Goal: Task Accomplishment & Management: Complete application form

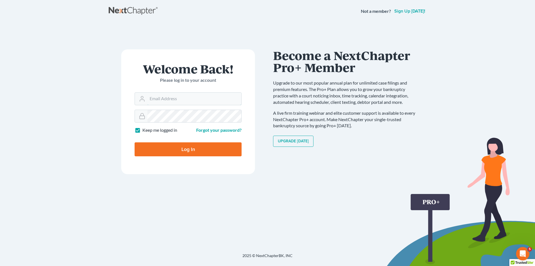
type input "[EMAIL_ADDRESS][DOMAIN_NAME]"
click at [221, 147] on input "Log In" at bounding box center [188, 149] width 107 height 14
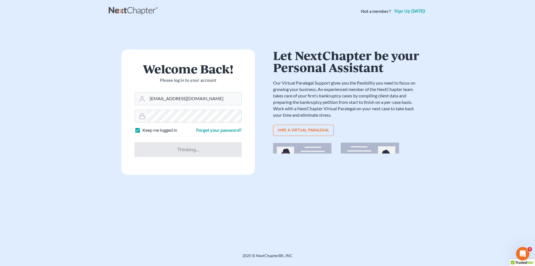
type input "Thinking..."
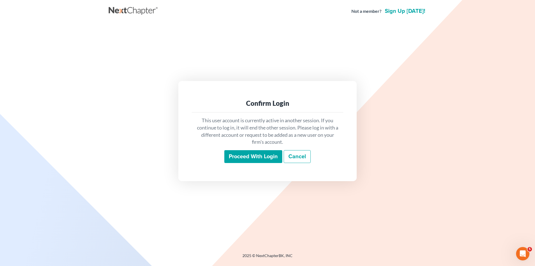
click at [233, 151] on input "Proceed with login" at bounding box center [253, 156] width 58 height 13
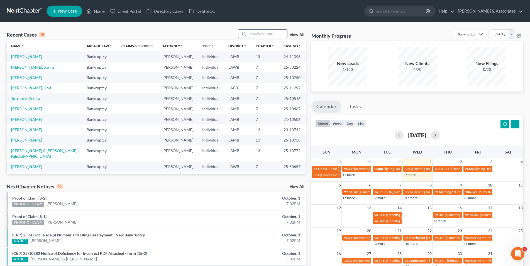
click at [250, 33] on input "search" at bounding box center [267, 34] width 39 height 8
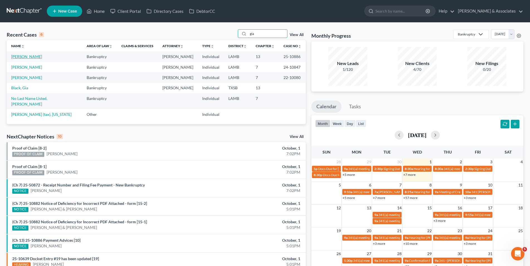
type input "gia"
click at [37, 56] on link "[PERSON_NAME]" at bounding box center [26, 56] width 31 height 5
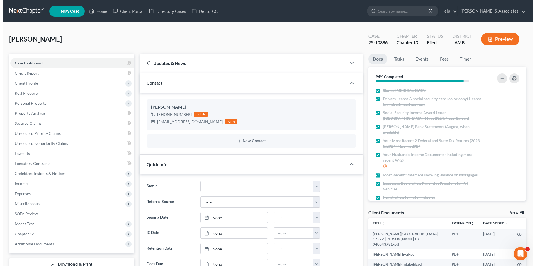
scroll to position [1187, 0]
click at [505, 40] on button "Preview" at bounding box center [498, 39] width 38 height 13
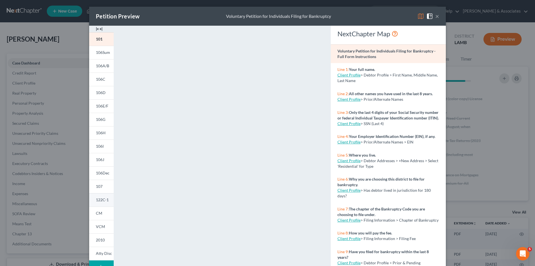
click at [100, 200] on span "122C-1" at bounding box center [102, 199] width 13 height 5
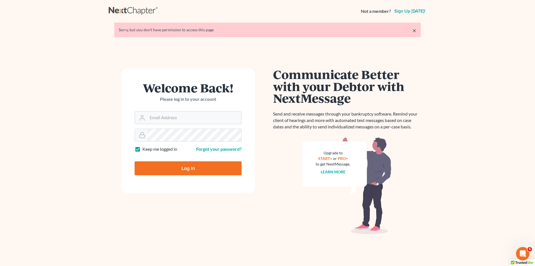
type input "[EMAIL_ADDRESS][DOMAIN_NAME]"
click at [193, 164] on input "Log In" at bounding box center [188, 168] width 107 height 14
type input "Thinking..."
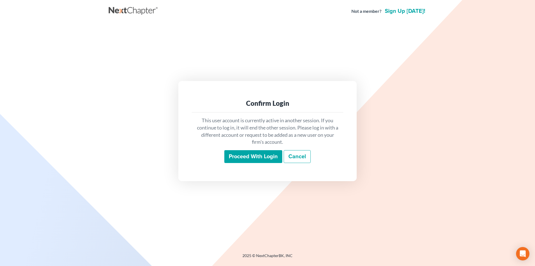
click at [235, 160] on input "Proceed with login" at bounding box center [253, 156] width 58 height 13
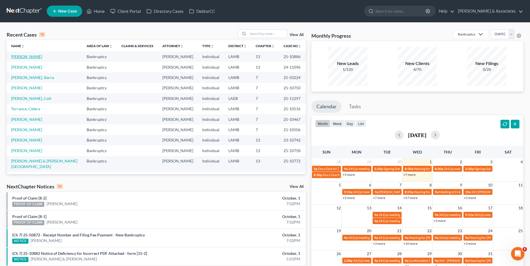
click at [33, 54] on link "[PERSON_NAME]" at bounding box center [26, 56] width 31 height 5
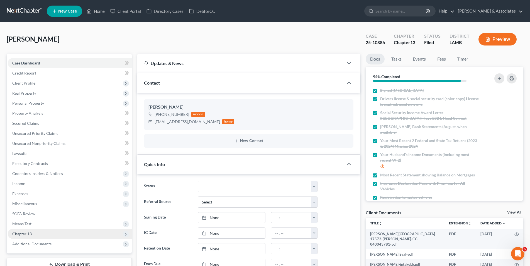
scroll to position [84, 0]
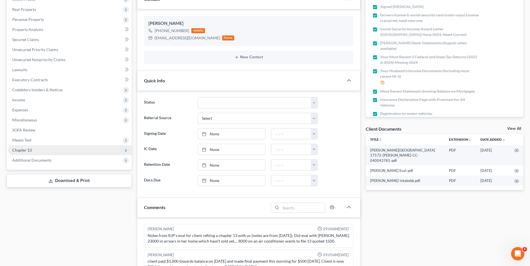
click at [55, 152] on span "Chapter 13" at bounding box center [70, 150] width 124 height 10
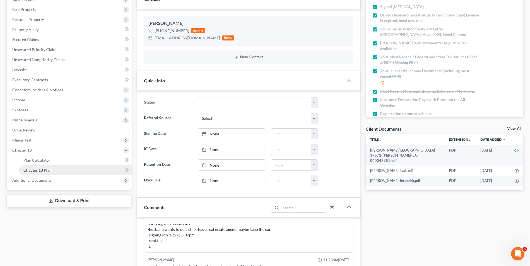
click at [52, 169] on link "Chapter 13 Plan" at bounding box center [75, 170] width 113 height 10
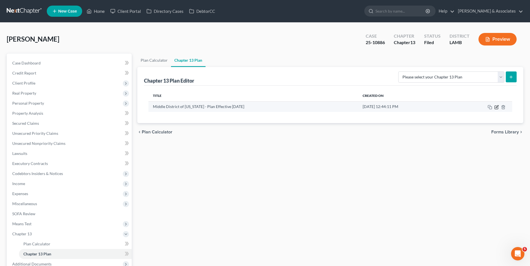
click at [497, 106] on icon "button" at bounding box center [497, 106] width 3 height 3
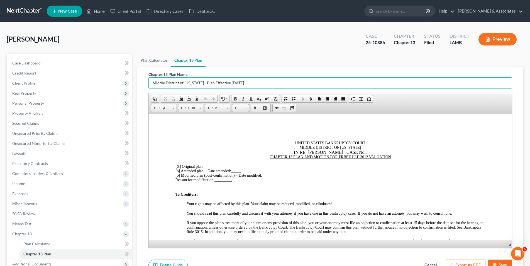
drag, startPoint x: 251, startPoint y: 84, endPoint x: 149, endPoint y: 90, distance: 102.2
click at [149, 90] on div "Chapter 13 Plan Name Middle District of [US_STATE] - Plan Effective [DATE] Rich…" at bounding box center [331, 159] width 364 height 176
type input "[PERSON_NAME]- Orig Plan"
drag, startPoint x: 362, startPoint y: 151, endPoint x: 373, endPoint y: 151, distance: 10.6
click at [363, 151] on div "IN RE: [PERSON_NAME] CASE No.:" at bounding box center [330, 151] width 310 height 5
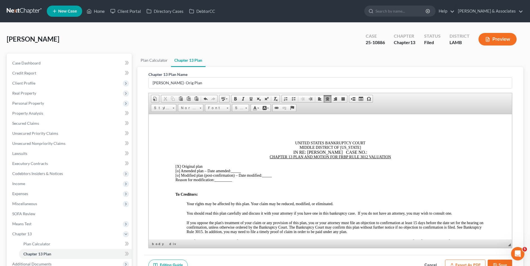
click at [373, 151] on div "IN RE: [PERSON_NAME] CASE NO .:" at bounding box center [330, 151] width 310 height 5
click at [360, 151] on div "IN RE: [PERSON_NAME] CASE NO .: 25-10886" at bounding box center [330, 151] width 310 height 5
click at [180, 166] on span "[X]" at bounding box center [177, 166] width 5 height 4
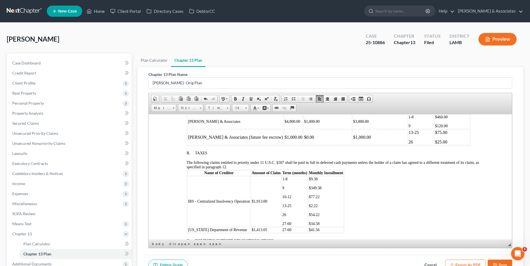
scroll to position [279, 0]
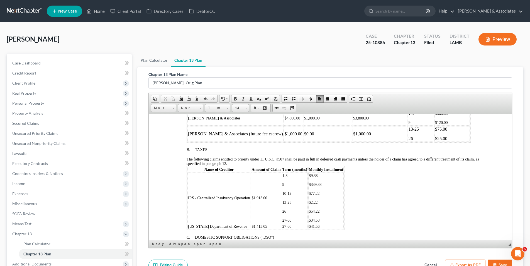
click at [249, 197] on span "IRS - Centralized Insolvency Operation" at bounding box center [219, 197] width 62 height 4
click at [241, 226] on span "[US_STATE] Department of Revenue" at bounding box center [217, 226] width 59 height 4
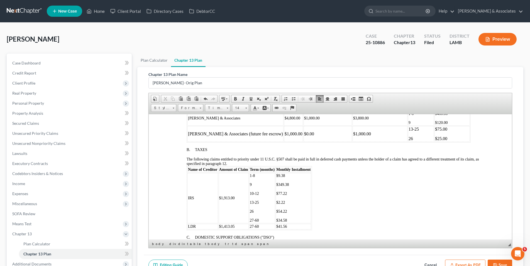
click at [267, 219] on p "27-60" at bounding box center [262, 220] width 25 height 4
click at [288, 220] on p "$34.58" at bounding box center [293, 220] width 34 height 4
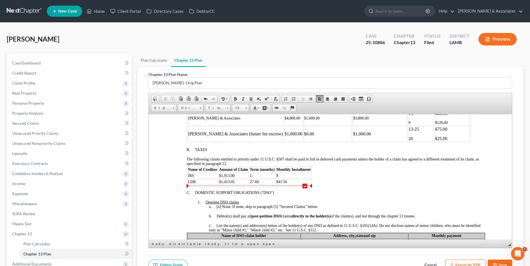
click at [293, 182] on td "$41.56" at bounding box center [293, 182] width 35 height 6
click at [260, 183] on td "27-60" at bounding box center [262, 182] width 26 height 6
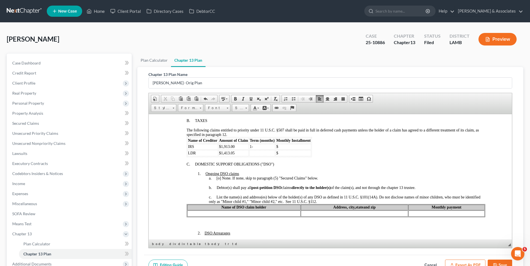
scroll to position [335, 0]
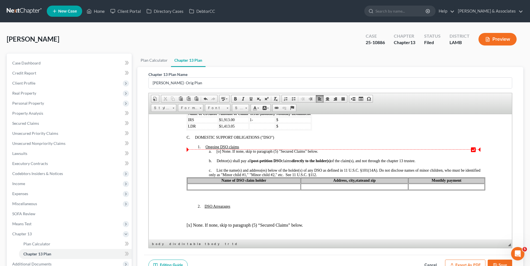
click at [220, 152] on span "[o]" at bounding box center [218, 151] width 4 height 4
click at [355, 173] on div "c. List the name(s) and address(es) below of the holder(s) of any DSO as define…" at bounding box center [347, 172] width 277 height 9
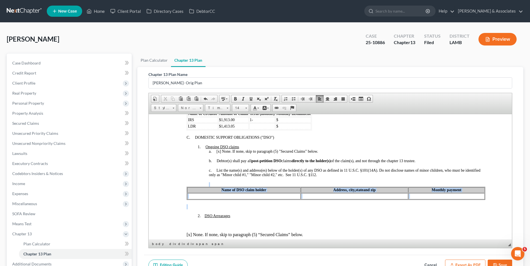
drag, startPoint x: 226, startPoint y: 205, endPoint x: 225, endPoint y: 185, distance: 20.1
click at [225, 185] on div "C. DOMESTIC SUPPORT OBLIGATIONS ("DSO") 1. Ongoing DSO claims a. [x ] None. If …" at bounding box center [335, 234] width 299 height 198
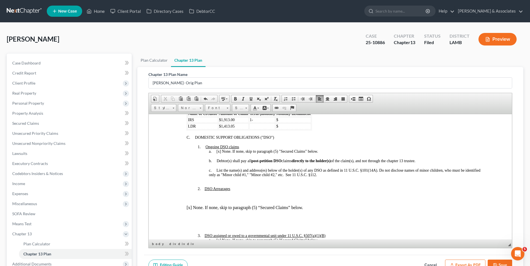
click at [211, 197] on p at bounding box center [342, 197] width 288 height 5
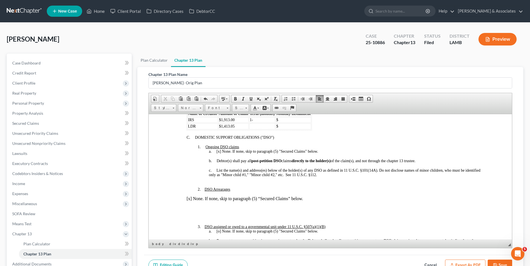
click at [209, 215] on p at bounding box center [342, 217] width 288 height 5
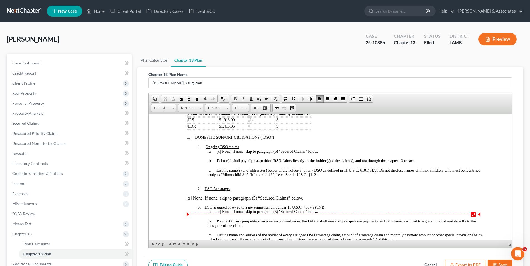
click at [219, 211] on span "[o]" at bounding box center [218, 211] width 4 height 4
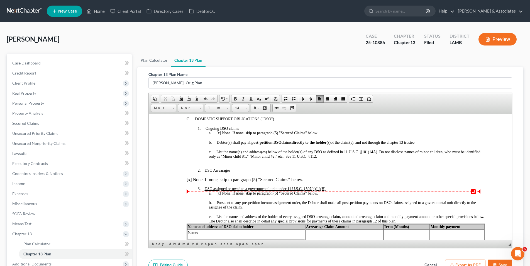
scroll to position [362, 0]
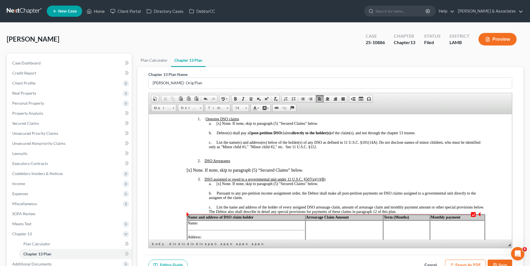
click at [415, 212] on div "c. List the name and address of the holder of every assigned DSO arrearage clai…" at bounding box center [347, 209] width 277 height 9
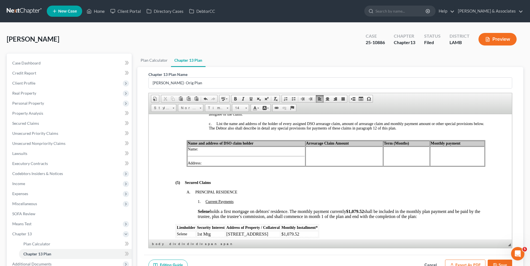
scroll to position [446, 0]
drag, startPoint x: 234, startPoint y: 172, endPoint x: 216, endPoint y: 138, distance: 38.4
click at [216, 138] on div "2. DSO Arrearages [x] None. If none, skip to paragraph (5) “Secured Claims” bel…" at bounding box center [335, 125] width 299 height 101
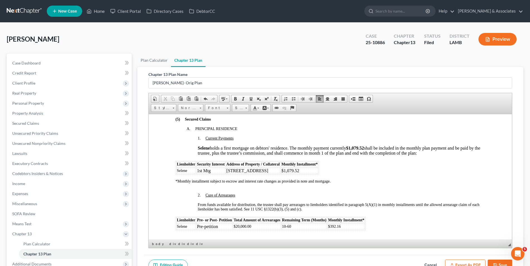
scroll to position [474, 0]
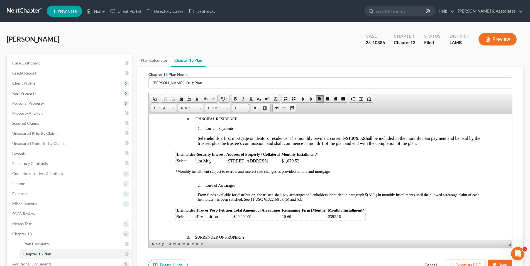
click at [251, 177] on div "(5) Secured Claims A. PRINCIPAL RESIDENCE 1. Current Payments Selene holds a fi…" at bounding box center [330, 168] width 310 height 123
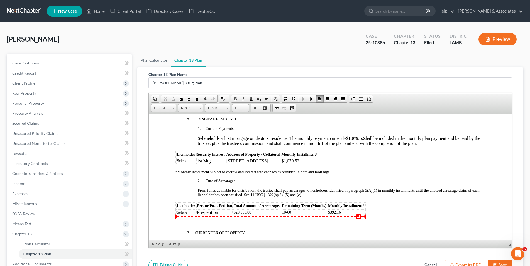
click at [206, 213] on td "Pre-petition" at bounding box center [214, 212] width 36 height 6
click at [209, 222] on div at bounding box center [342, 222] width 288 height 5
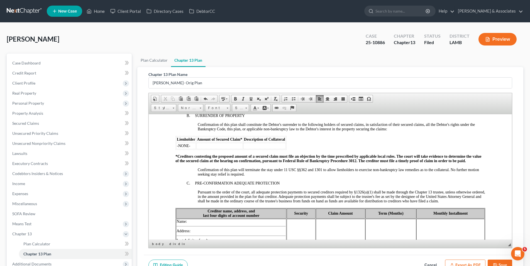
scroll to position [613, 0]
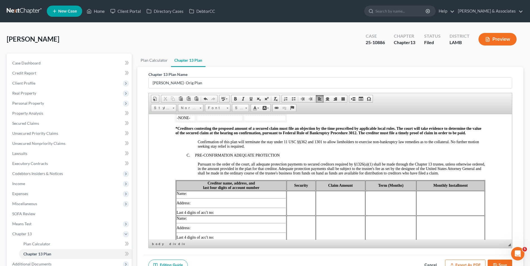
click at [464, 174] on p "Pursuant to the order of the court, all adequate protection payments to secured…" at bounding box center [342, 168] width 288 height 13
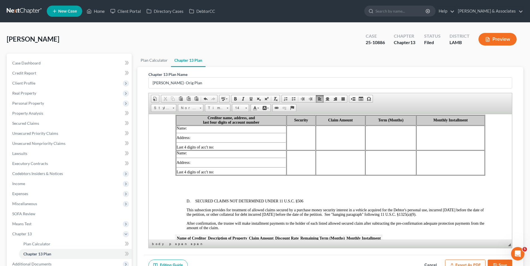
scroll to position [669, 0]
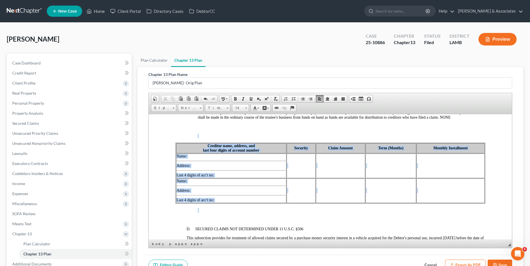
drag, startPoint x: 223, startPoint y: 205, endPoint x: 218, endPoint y: 137, distance: 67.4
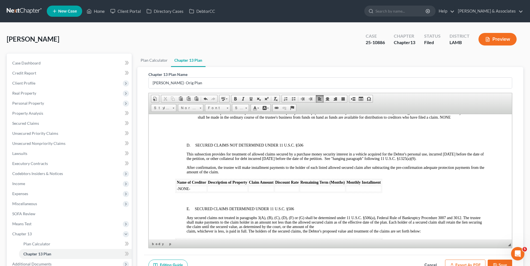
click at [461, 116] on span "Pursuant to the order of the court, all adequate protection payments to secured…" at bounding box center [342, 112] width 288 height 13
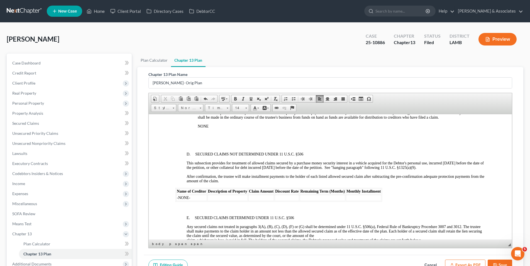
click at [227, 143] on p at bounding box center [335, 144] width 299 height 5
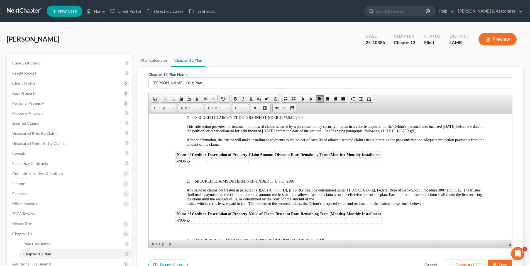
scroll to position [697, 0]
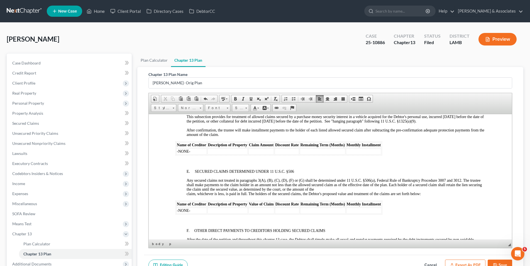
click at [207, 157] on body "UNITED STATES BANKRUPTCY COURT MIDDLE DISTRICT OF [US_STATE] IN RE: [PERSON_NAM…" at bounding box center [330, 232] width 310 height 1577
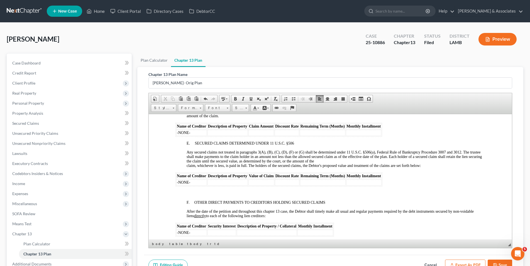
scroll to position [725, 0]
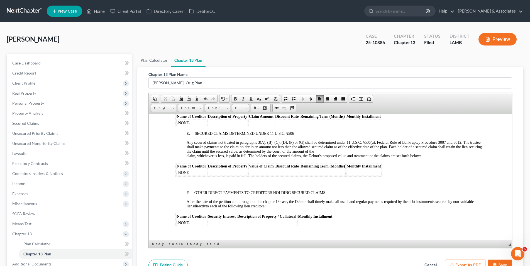
click at [193, 182] on p at bounding box center [335, 183] width 299 height 5
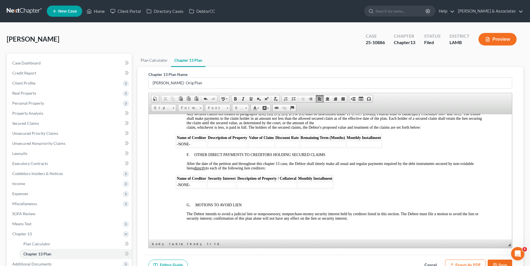
scroll to position [781, 0]
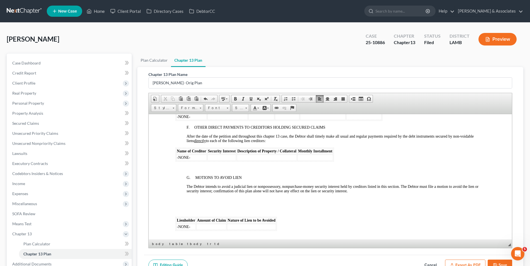
click at [195, 166] on p at bounding box center [335, 168] width 299 height 5
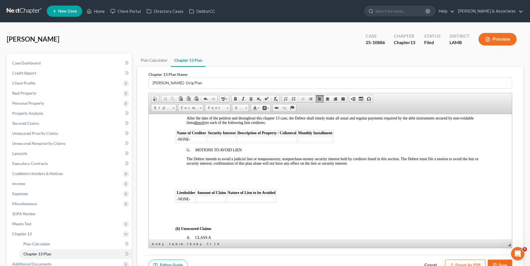
scroll to position [808, 0]
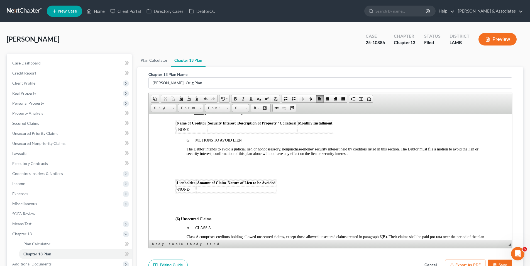
click at [190, 173] on p at bounding box center [335, 171] width 299 height 5
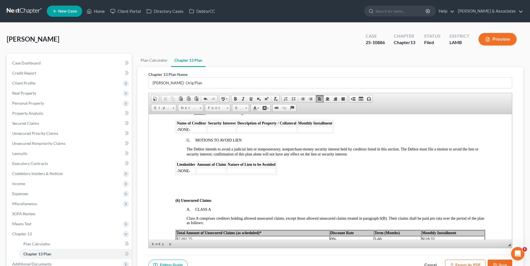
click at [186, 183] on body "UNITED STATES BANKRUPTCY COURT MIDDLE DISTRICT OF [US_STATE] IN RE: [PERSON_NAM…" at bounding box center [330, 97] width 310 height 1530
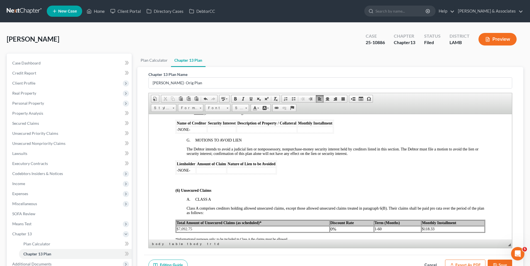
click at [189, 182] on p at bounding box center [335, 180] width 299 height 5
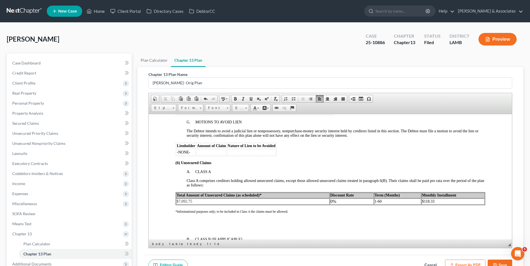
scroll to position [836, 0]
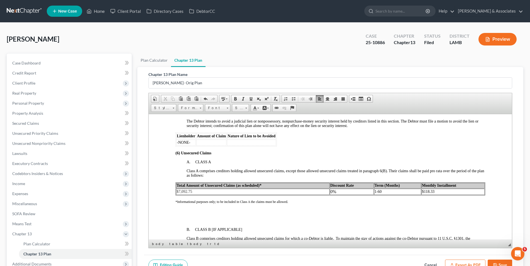
click at [187, 223] on body "UNITED STATES BANKRUPTCY COURT MIDDLE DISTRICT OF [US_STATE] IN RE: [PERSON_NAM…" at bounding box center [330, 59] width 310 height 1510
click at [200, 220] on p at bounding box center [335, 219] width 299 height 5
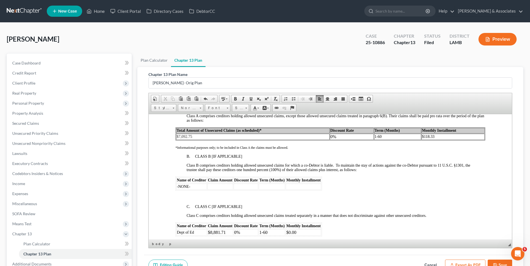
scroll to position [892, 0]
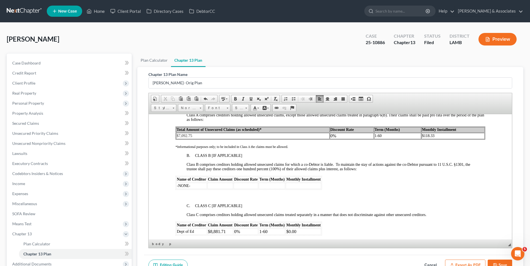
click at [193, 198] on p at bounding box center [335, 196] width 299 height 5
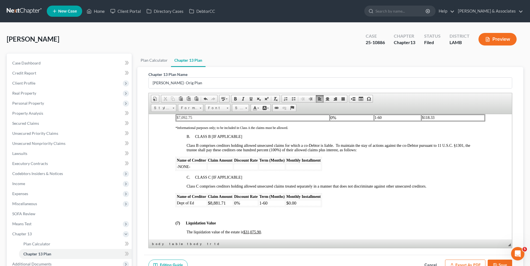
scroll to position [920, 0]
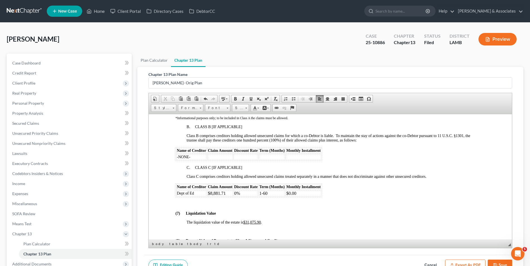
click at [193, 204] on p at bounding box center [335, 203] width 299 height 5
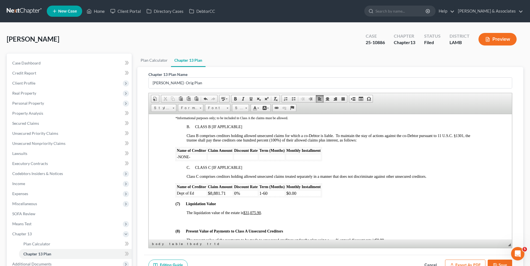
click at [197, 221] on p at bounding box center [335, 221] width 299 height 5
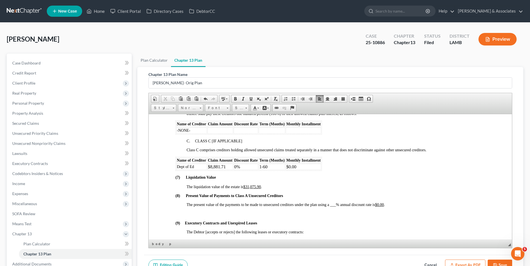
scroll to position [948, 0]
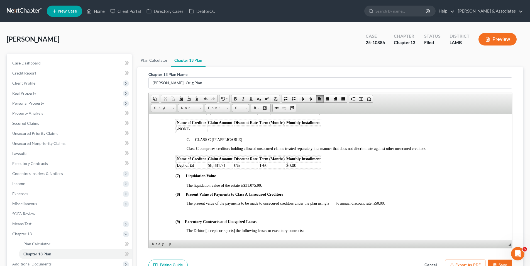
click at [337, 203] on span "The present value of the payments to be made to unsecured creditors under the p…" at bounding box center [285, 203] width 198 height 4
click at [217, 210] on p at bounding box center [330, 211] width 310 height 5
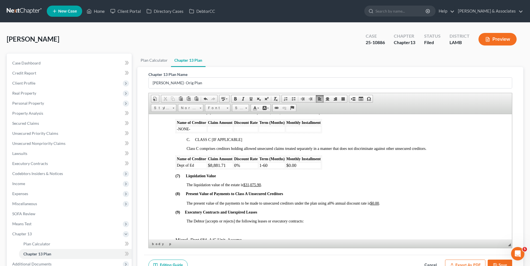
click at [310, 222] on p "The Debtor [accepts or rejects] the following leases or executory contracts:" at bounding box center [335, 221] width 299 height 4
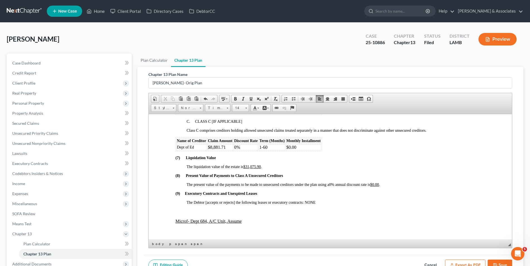
scroll to position [976, 0]
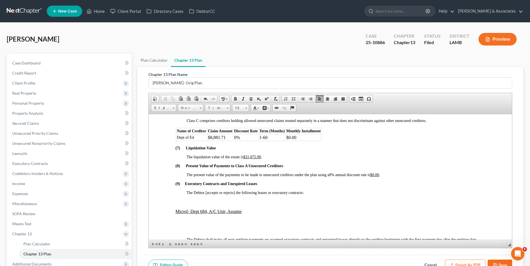
click at [186, 202] on p at bounding box center [335, 201] width 299 height 5
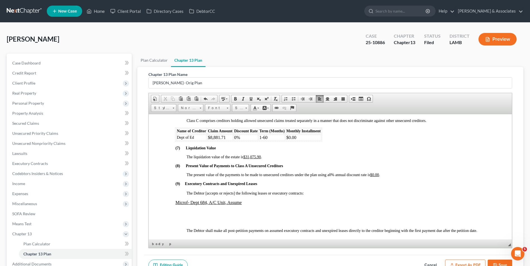
click at [202, 219] on p at bounding box center [335, 221] width 299 height 5
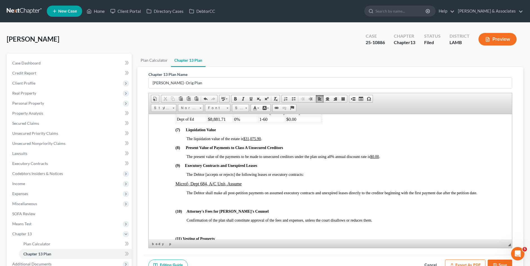
scroll to position [1004, 0]
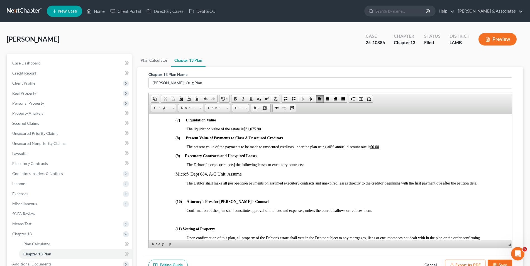
click at [215, 191] on p at bounding box center [330, 192] width 310 height 5
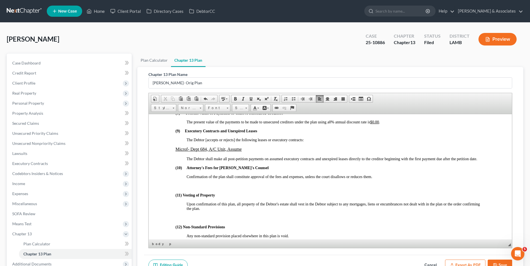
scroll to position [1059, 0]
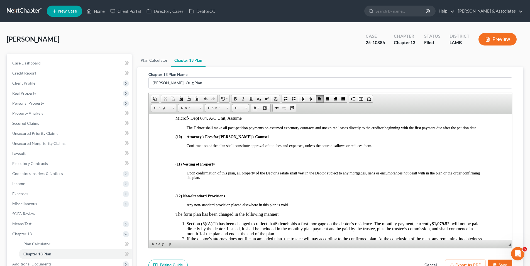
click at [209, 157] on p at bounding box center [330, 154] width 310 height 5
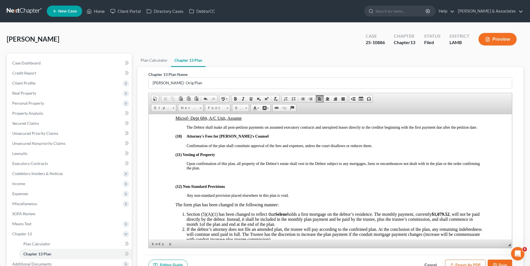
click at [189, 179] on p at bounding box center [330, 177] width 310 height 5
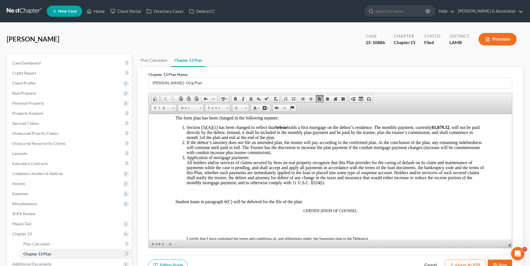
scroll to position [1143, 0]
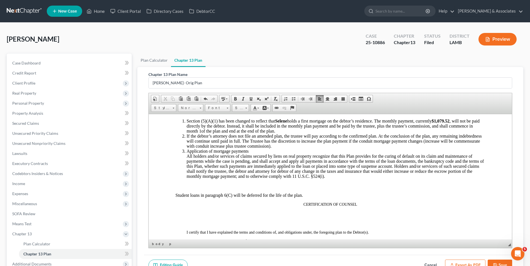
click at [222, 186] on p at bounding box center [330, 185] width 310 height 5
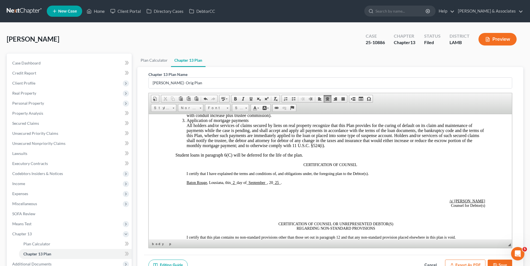
scroll to position [1199, 0]
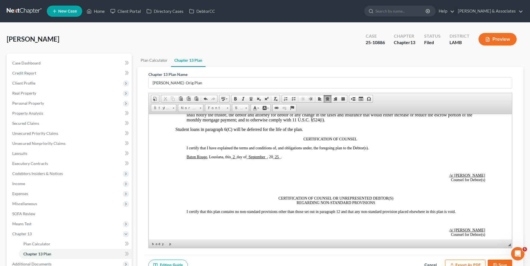
click at [318, 166] on p at bounding box center [335, 165] width 299 height 5
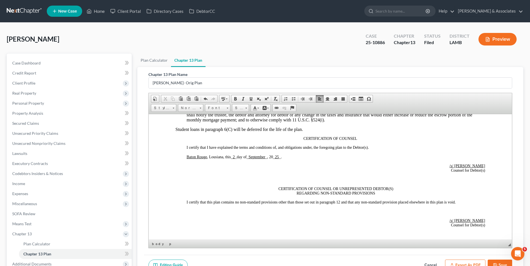
click at [336, 179] on p at bounding box center [335, 179] width 299 height 5
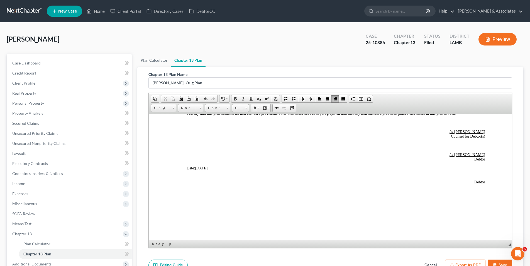
scroll to position [1277, 0]
drag, startPoint x: 483, startPoint y: 184, endPoint x: 463, endPoint y: 182, distance: 20.7
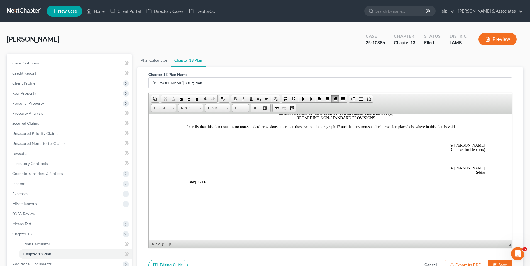
scroll to position [1264, 0]
click at [500, 262] on button "Save" at bounding box center [500, 265] width 25 height 12
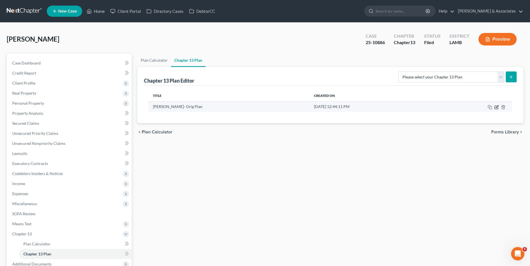
click at [498, 105] on icon "button" at bounding box center [497, 106] width 3 height 3
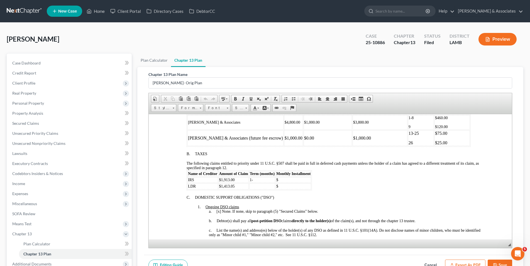
scroll to position [251, 0]
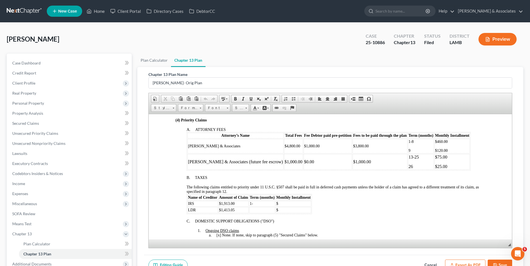
click at [409, 143] on p "1-8" at bounding box center [421, 141] width 25 height 4
click at [408, 147] on td "1-7 9" at bounding box center [421, 146] width 26 height 14
click at [435, 149] on p "$120.00" at bounding box center [452, 150] width 34 height 4
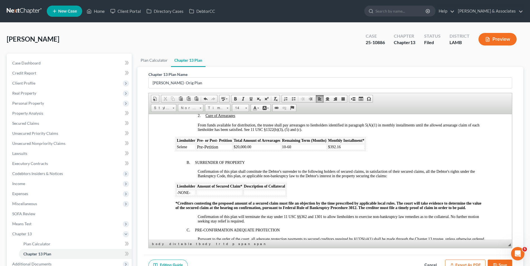
scroll to position [474, 0]
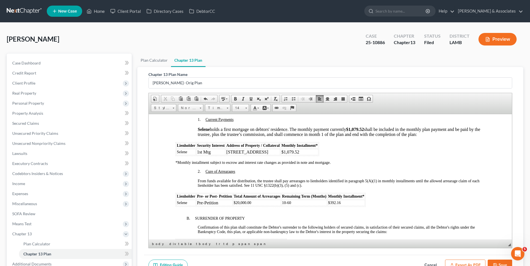
click at [294, 202] on td "10-60" at bounding box center [304, 202] width 45 height 6
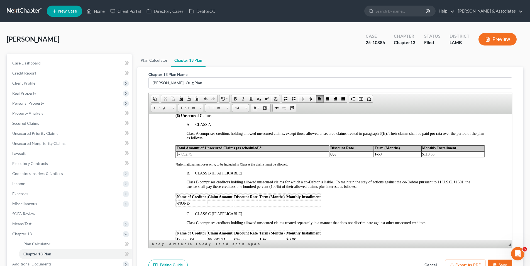
scroll to position [864, 0]
click at [379, 153] on span "1-60" at bounding box center [378, 154] width 7 height 4
click at [430, 155] on span "$118.33" at bounding box center [428, 154] width 13 height 4
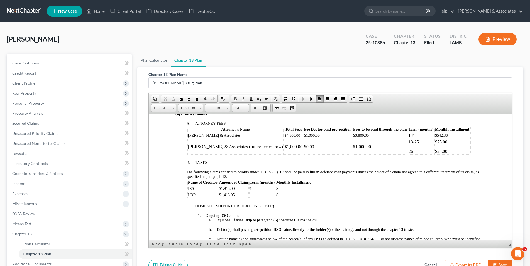
scroll to position [251, 0]
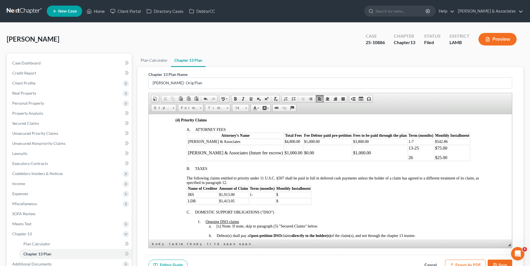
click at [256, 195] on p "1-" at bounding box center [262, 194] width 25 height 4
click at [254, 202] on td at bounding box center [262, 201] width 26 height 6
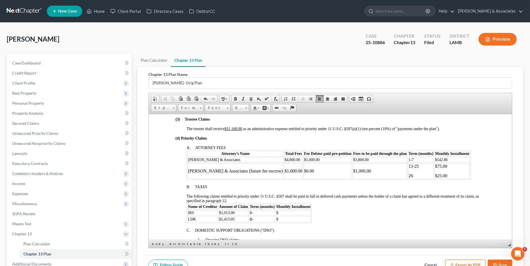
scroll to position [223, 0]
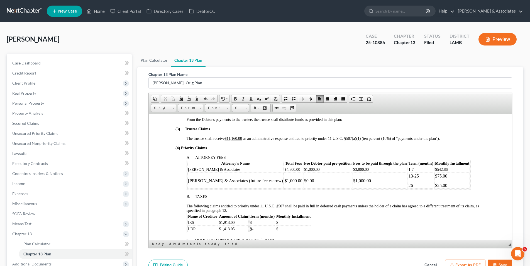
click at [258, 221] on p "8-" at bounding box center [262, 222] width 25 height 4
click at [254, 227] on td "8-" at bounding box center [262, 229] width 26 height 6
click at [250, 222] on span "8-12" at bounding box center [253, 222] width 7 height 4
click at [280, 226] on p "$" at bounding box center [293, 226] width 34 height 4
click at [290, 222] on p "$" at bounding box center [293, 222] width 34 height 4
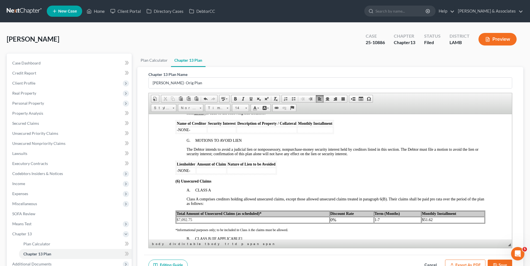
scroll to position [808, 0]
click at [429, 220] on td "$51.62" at bounding box center [452, 219] width 63 height 6
click at [395, 220] on td "1-7" at bounding box center [397, 219] width 47 height 6
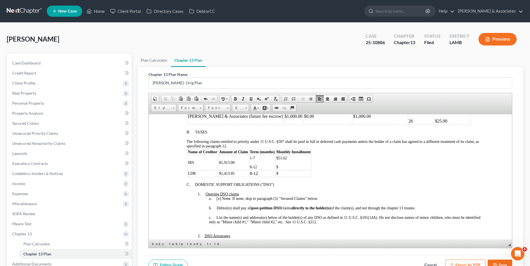
scroll to position [279, 0]
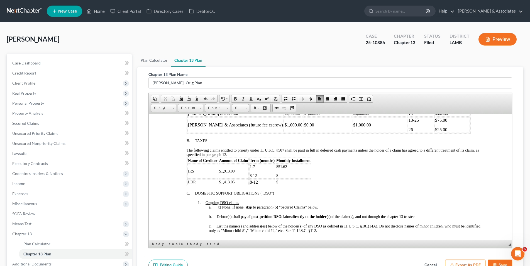
click at [290, 174] on p "$" at bounding box center [293, 175] width 34 height 4
click at [282, 181] on td "$" at bounding box center [293, 182] width 35 height 6
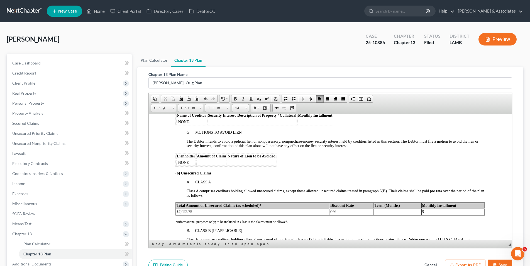
scroll to position [864, 0]
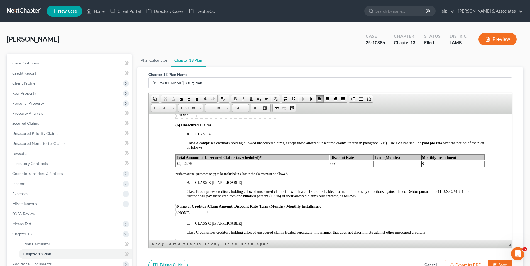
click at [389, 162] on td at bounding box center [397, 163] width 47 height 6
click at [421, 164] on td "$" at bounding box center [452, 163] width 63 height 6
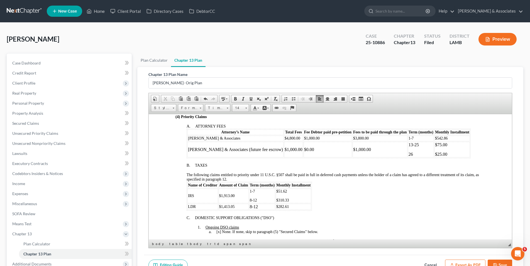
scroll to position [223, 0]
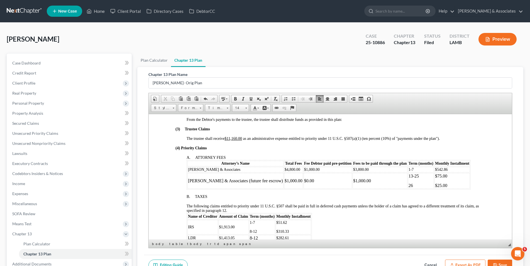
click at [409, 176] on p "13-25" at bounding box center [421, 175] width 25 height 5
click at [409, 187] on p "26" at bounding box center [421, 185] width 25 height 5
click at [435, 185] on p "$25.00" at bounding box center [452, 185] width 34 height 5
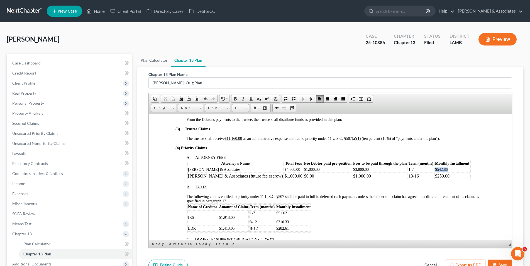
drag, startPoint x: 427, startPoint y: 168, endPoint x: 382, endPoint y: 169, distance: 45.4
click at [435, 169] on p "$542.86" at bounding box center [452, 169] width 34 height 4
click at [245, 108] on link "14" at bounding box center [240, 108] width 17 height 8
click at [244, 129] on link "16" at bounding box center [249, 128] width 32 height 7
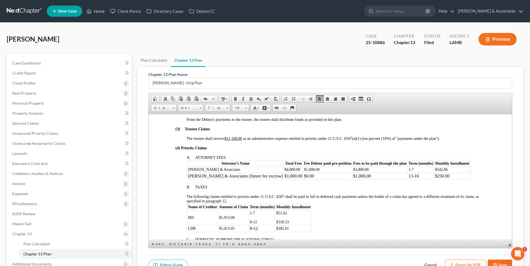
scroll to position [0, 0]
drag, startPoint x: 400, startPoint y: 171, endPoint x: 387, endPoint y: 170, distance: 13.4
click at [409, 170] on p "1-7" at bounding box center [421, 169] width 25 height 4
click at [245, 107] on link "14" at bounding box center [240, 108] width 17 height 8
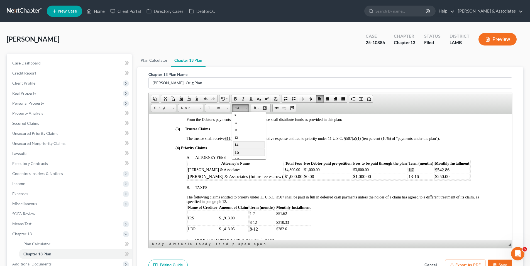
click at [248, 153] on link "16" at bounding box center [249, 151] width 32 height 7
drag, startPoint x: 348, startPoint y: 169, endPoint x: 332, endPoint y: 171, distance: 16.5
click at [353, 171] on td "$3,800.00" at bounding box center [380, 169] width 55 height 6
click at [248, 109] on link "14" at bounding box center [240, 108] width 17 height 8
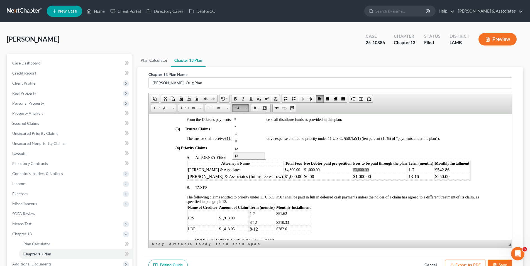
scroll to position [15, 0]
click at [253, 154] on link "16" at bounding box center [249, 151] width 32 height 7
drag, startPoint x: 301, startPoint y: 168, endPoint x: 270, endPoint y: 160, distance: 31.1
click at [304, 169] on td "$1,000.00" at bounding box center [328, 169] width 49 height 6
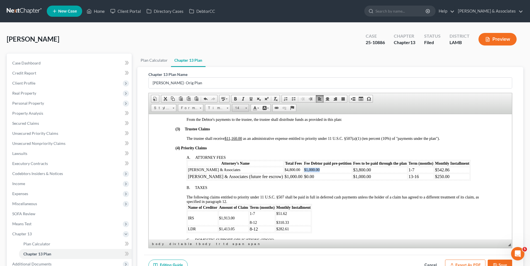
click at [246, 109] on span at bounding box center [246, 107] width 1 height 5
click at [253, 152] on link "16" at bounding box center [249, 151] width 32 height 7
drag, startPoint x: 280, startPoint y: 169, endPoint x: 251, endPoint y: 163, distance: 29.3
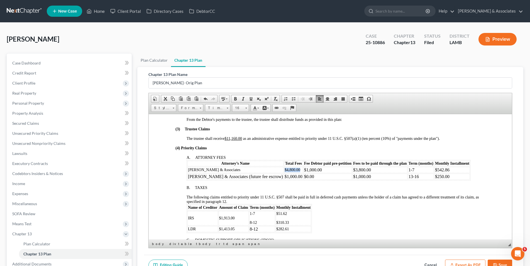
click at [260, 168] on tr "[PERSON_NAME] & Associates $4,800.00 $1,000.00 $3,800.00 1-7 $542.86" at bounding box center [328, 169] width 283 height 6
click at [245, 106] on link "Size" at bounding box center [240, 108] width 17 height 8
click at [257, 154] on link "16" at bounding box center [249, 155] width 32 height 7
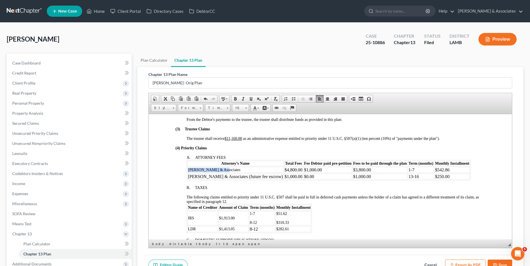
drag, startPoint x: 241, startPoint y: 169, endPoint x: 190, endPoint y: 163, distance: 51.3
click at [187, 169] on td "[PERSON_NAME] & Associates" at bounding box center [235, 169] width 96 height 6
click at [246, 108] on span at bounding box center [247, 108] width 2 height 1
click at [258, 153] on link "16" at bounding box center [249, 151] width 32 height 7
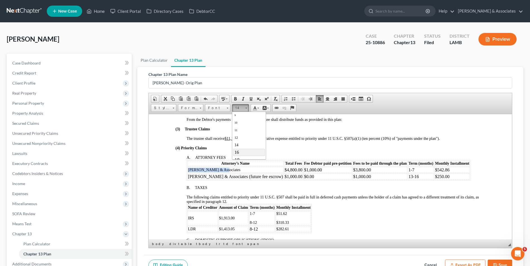
scroll to position [0, 0]
click at [337, 215] on div "Name of Creditor Amount of Claim Term (months) Monthly Installment IRS $1,913.0…" at bounding box center [335, 218] width 299 height 29
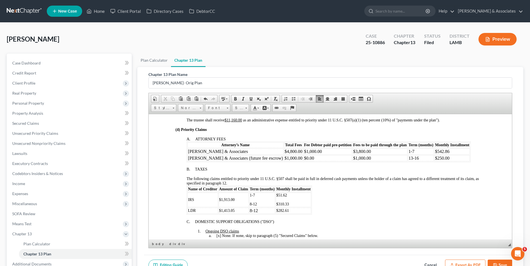
scroll to position [251, 0]
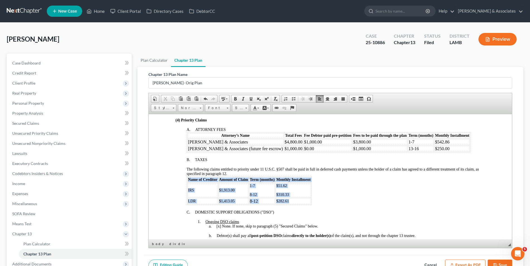
drag, startPoint x: 307, startPoint y: 201, endPoint x: 183, endPoint y: 185, distance: 125.0
click at [245, 108] on link "14" at bounding box center [240, 108] width 17 height 8
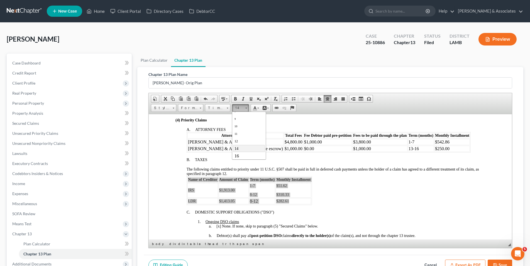
scroll to position [15, 0]
click at [255, 154] on link "16" at bounding box center [249, 151] width 32 height 7
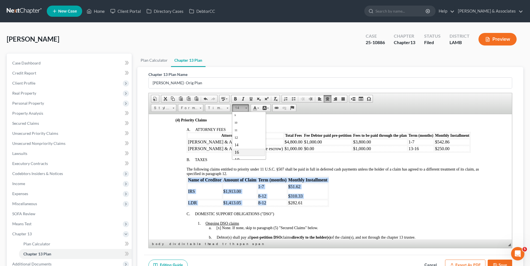
scroll to position [0, 0]
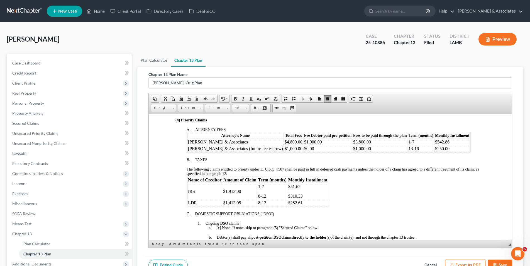
click at [332, 187] on div "Name of Creditor Amount of Claim Term (months) Monthly Installment IRS $1,913.0…" at bounding box center [335, 191] width 299 height 31
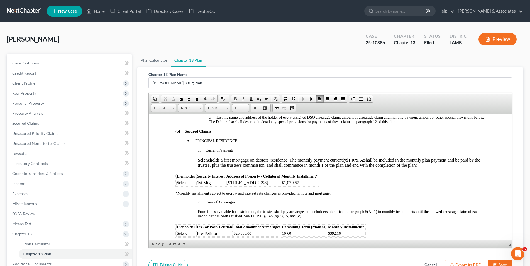
scroll to position [474, 0]
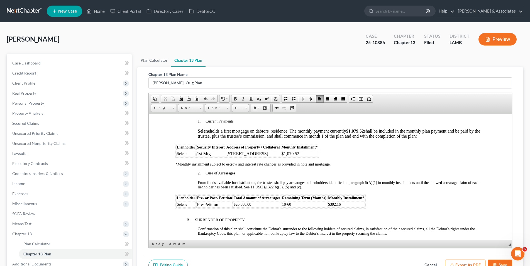
click at [285, 204] on span "10-60" at bounding box center [286, 204] width 9 height 4
click at [297, 202] on td "13-60" at bounding box center [304, 204] width 45 height 6
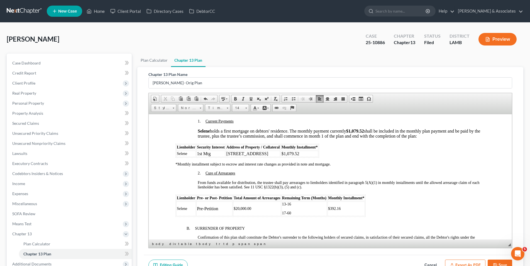
click at [341, 209] on span "$392.16" at bounding box center [334, 208] width 13 height 4
click at [342, 205] on p "$392.16" at bounding box center [346, 204] width 36 height 4
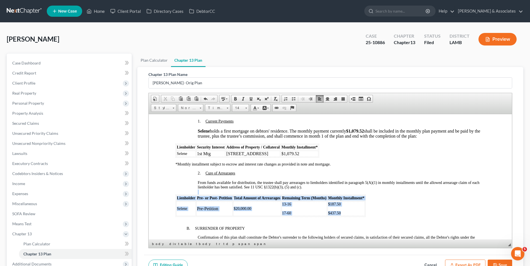
drag, startPoint x: 363, startPoint y: 214, endPoint x: 173, endPoint y: 203, distance: 189.6
click at [246, 108] on span at bounding box center [246, 107] width 1 height 5
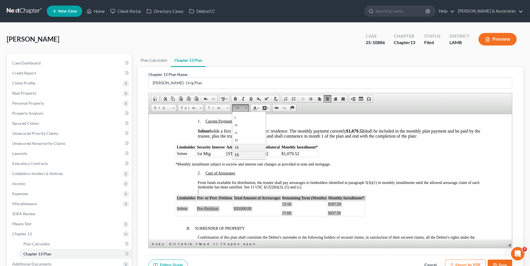
scroll to position [15, 0]
click at [256, 155] on link "16" at bounding box center [249, 151] width 32 height 7
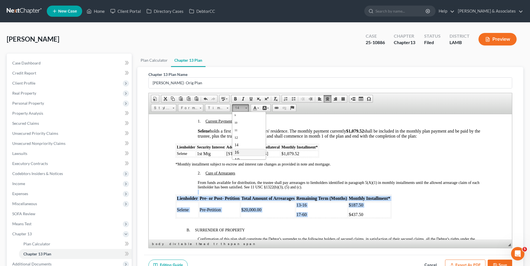
scroll to position [0, 0]
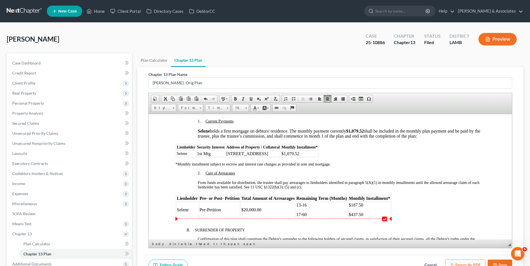
click at [399, 212] on div "(5) Secured Claims A. PRINCIPAL RESIDENCE 1. Current Payments Selene holds a fi…" at bounding box center [330, 161] width 310 height 123
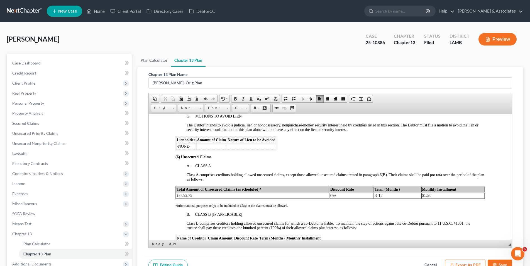
scroll to position [836, 0]
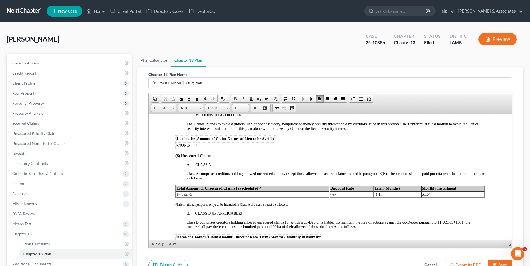
click at [379, 194] on td "8-12" at bounding box center [397, 194] width 47 height 6
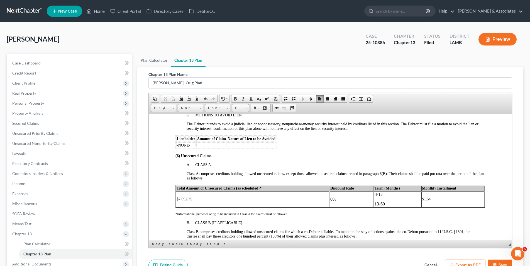
click at [431, 200] on td "$1.54" at bounding box center [452, 199] width 63 height 16
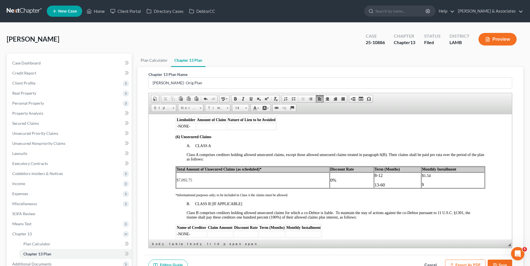
scroll to position [864, 0]
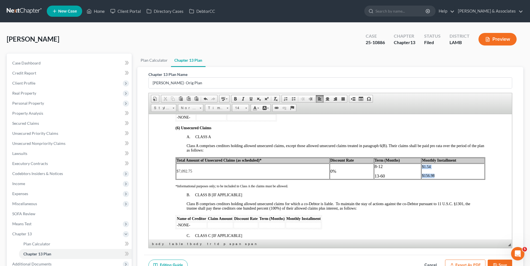
drag, startPoint x: 433, startPoint y: 175, endPoint x: 418, endPoint y: 168, distance: 16.5
click at [421, 168] on td "$1.54 ​$156.98" at bounding box center [452, 171] width 63 height 16
click at [246, 109] on span at bounding box center [246, 107] width 1 height 5
click at [252, 152] on link "16" at bounding box center [249, 151] width 32 height 7
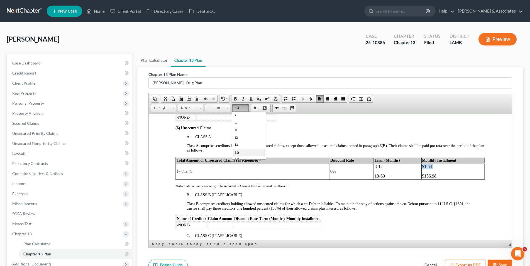
scroll to position [0, 0]
drag, startPoint x: 387, startPoint y: 176, endPoint x: 368, endPoint y: 168, distance: 21.1
click at [368, 168] on tr "$7,092.75 0% 8-12 13-60 $1.54 $156.98" at bounding box center [330, 171] width 309 height 16
click at [244, 109] on link "Size" at bounding box center [240, 108] width 17 height 8
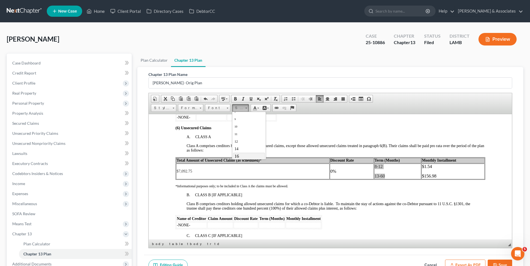
click at [255, 156] on link "16" at bounding box center [249, 155] width 32 height 7
click at [374, 210] on p "Class B comprises creditors holding allowed unsecured claims for which a co-Deb…" at bounding box center [335, 205] width 299 height 9
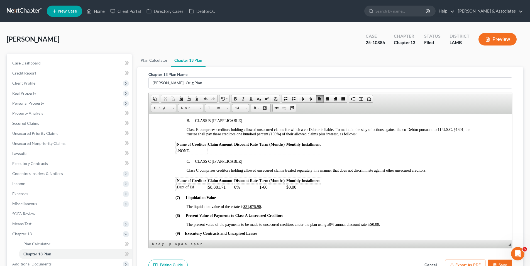
scroll to position [948, 0]
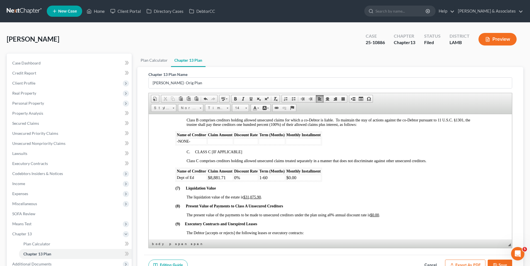
click at [379, 214] on u "$0.00" at bounding box center [374, 214] width 9 height 4
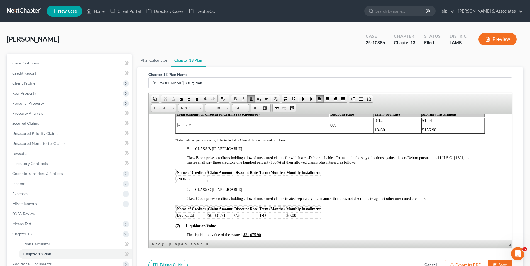
scroll to position [920, 0]
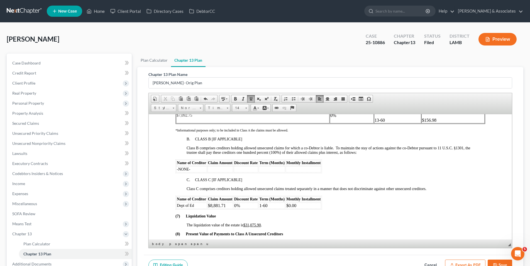
click at [298, 204] on td "$0.00" at bounding box center [303, 205] width 35 height 6
click at [274, 206] on td "1-60" at bounding box center [272, 205] width 26 height 6
click at [244, 204] on td "0%" at bounding box center [246, 205] width 25 height 6
click at [286, 204] on td "See Par 12" at bounding box center [303, 205] width 35 height 6
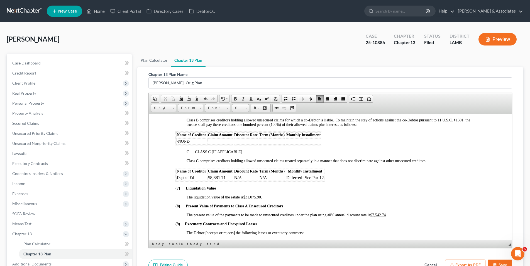
click at [195, 178] on td "Dept of Ed" at bounding box center [191, 177] width 31 height 6
click at [177, 176] on span "Dept of Education" at bounding box center [191, 177] width 29 height 4
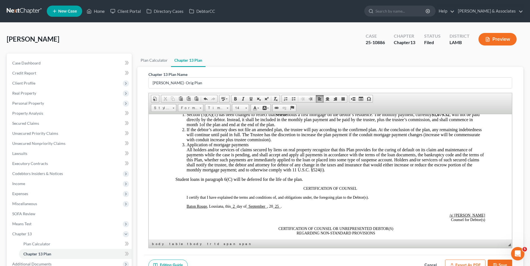
scroll to position [1171, 0]
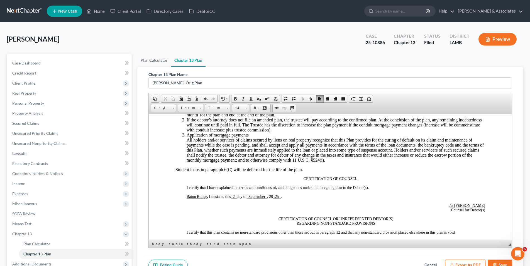
drag, startPoint x: 316, startPoint y: 169, endPoint x: 187, endPoint y: 170, distance: 129.6
click at [186, 170] on p "Student loans in paragraph 6(C) will be deferred for the life of the plan." at bounding box center [330, 169] width 310 height 5
click at [236, 101] on link "Bold" at bounding box center [236, 98] width 8 height 7
click at [336, 169] on p "Student loans in paragraph 6(C) will be deferred for the life of the plan." at bounding box center [330, 169] width 310 height 5
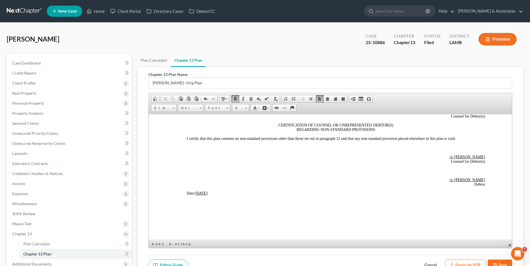
scroll to position [1276, 0]
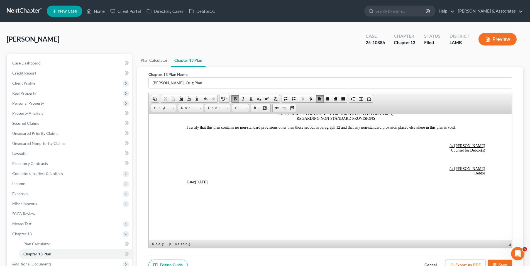
click at [502, 263] on button "Save" at bounding box center [500, 265] width 25 height 12
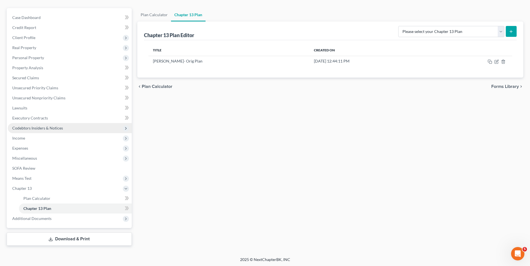
scroll to position [46, 0]
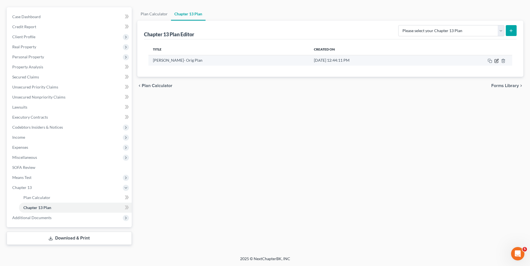
click at [496, 61] on icon "button" at bounding box center [497, 60] width 3 height 3
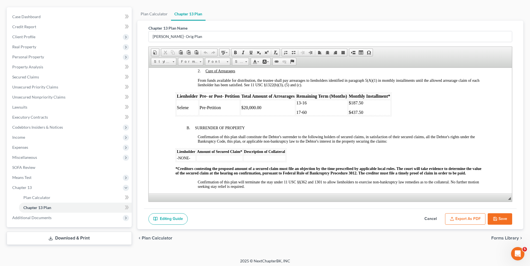
scroll to position [446, 0]
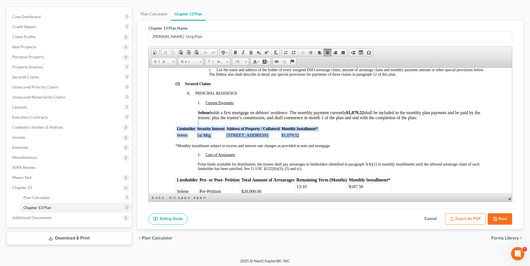
drag, startPoint x: 315, startPoint y: 134, endPoint x: 174, endPoint y: 128, distance: 141.5
click at [246, 61] on span at bounding box center [246, 60] width 1 height 5
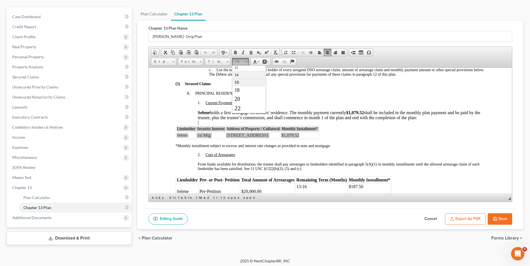
click at [246, 84] on link "16" at bounding box center [249, 81] width 32 height 7
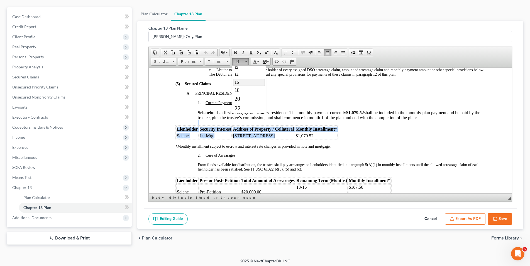
scroll to position [0, 0]
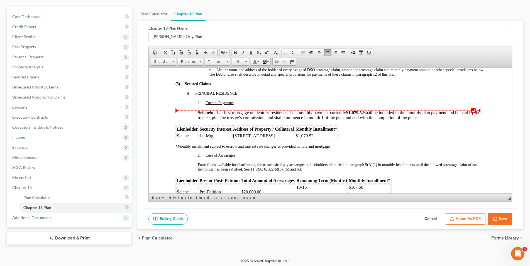
click at [307, 108] on div at bounding box center [330, 107] width 310 height 5
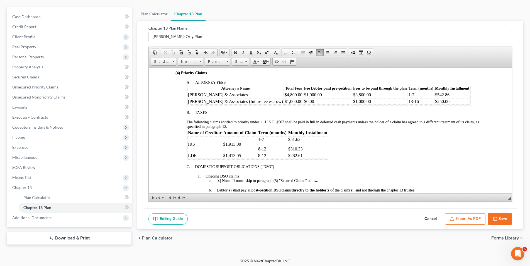
scroll to position [223, 0]
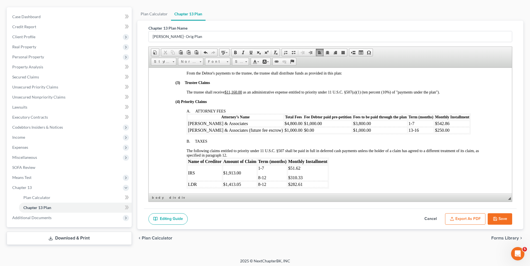
click at [494, 221] on button "Save" at bounding box center [500, 219] width 25 height 12
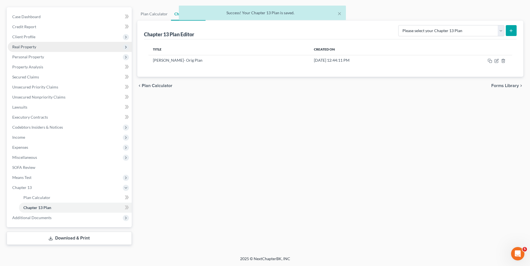
click at [33, 50] on span "Real Property" at bounding box center [70, 47] width 124 height 10
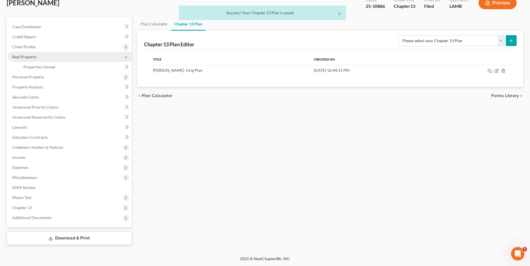
scroll to position [36, 0]
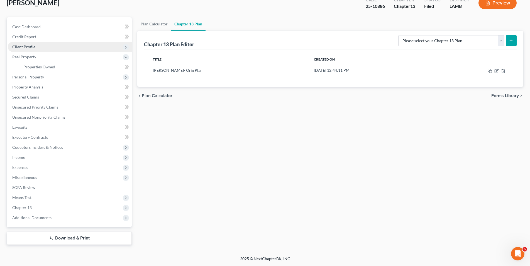
click at [30, 49] on span "Client Profile" at bounding box center [23, 46] width 23 height 5
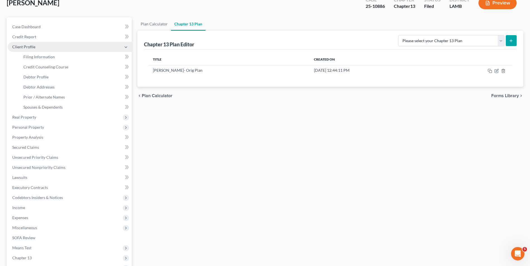
scroll to position [46, 0]
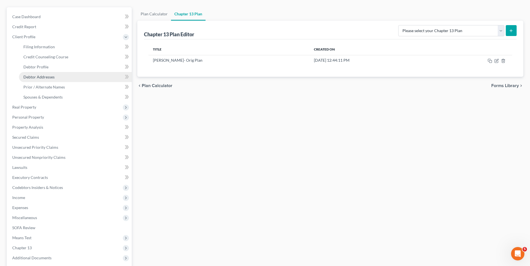
click at [41, 74] on link "Debtor Addresses" at bounding box center [75, 77] width 113 height 10
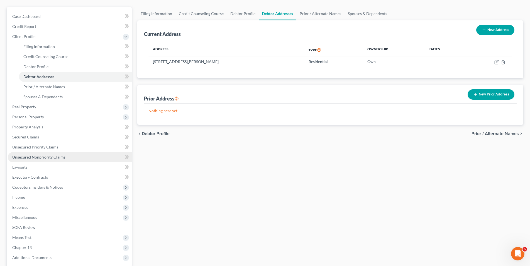
scroll to position [86, 0]
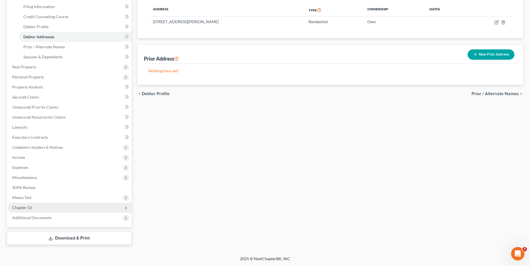
click at [28, 210] on span "Chapter 13" at bounding box center [70, 207] width 124 height 10
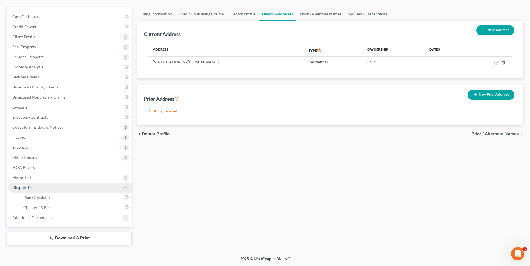
scroll to position [46, 0]
click at [28, 210] on link "Chapter 13 Plan" at bounding box center [75, 207] width 113 height 10
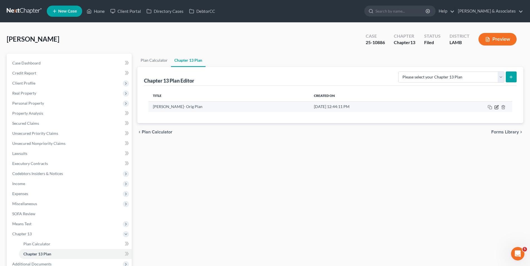
click at [495, 106] on icon "button" at bounding box center [496, 106] width 3 height 3
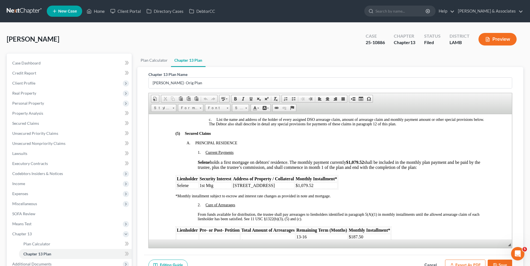
scroll to position [474, 0]
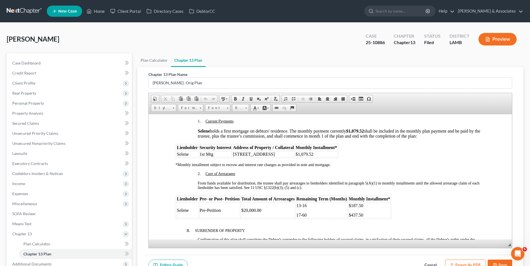
click at [283, 154] on td "[STREET_ADDRESS]" at bounding box center [263, 154] width 62 height 6
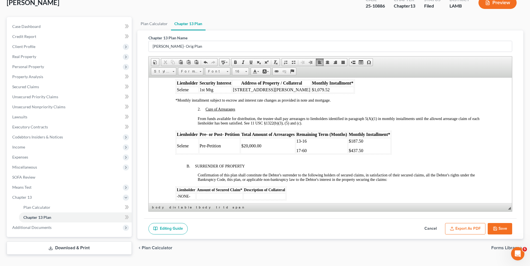
scroll to position [37, 0]
click at [506, 231] on button "Save" at bounding box center [500, 228] width 25 height 12
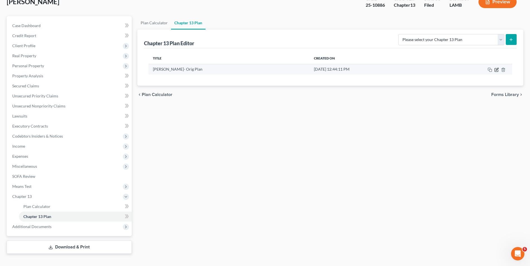
click at [495, 72] on icon "button" at bounding box center [497, 69] width 4 height 4
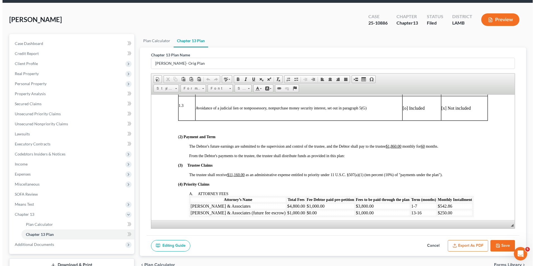
scroll to position [9, 0]
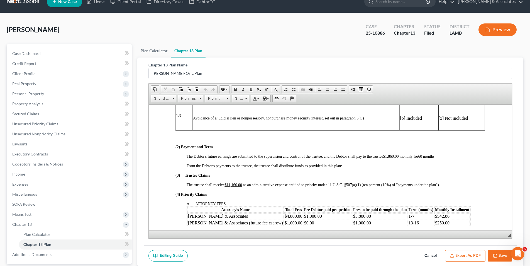
click at [500, 27] on button "Preview" at bounding box center [498, 29] width 38 height 13
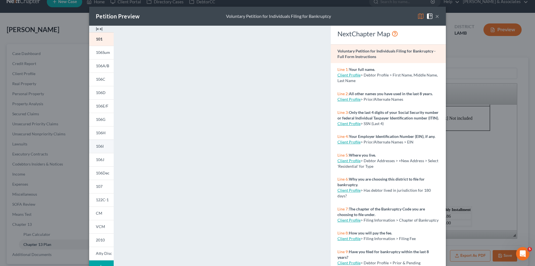
click at [99, 145] on span "106I" at bounding box center [100, 146] width 8 height 5
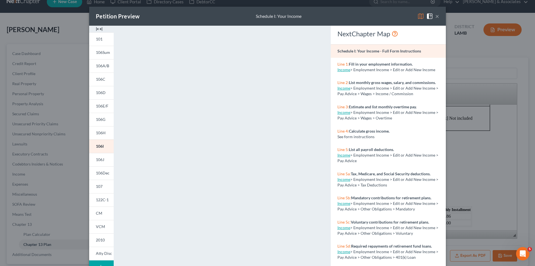
scroll to position [49, 0]
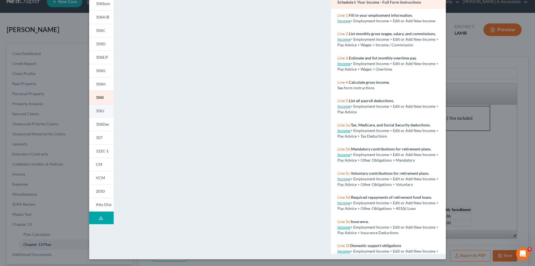
click at [100, 112] on span "106J" at bounding box center [100, 110] width 8 height 5
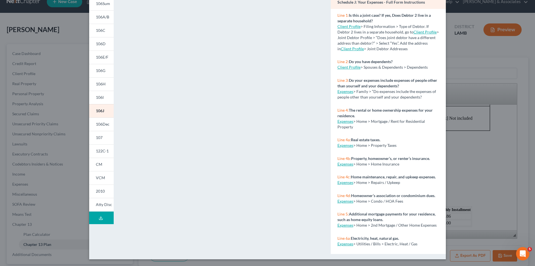
click at [81, 119] on div "Petition Preview Schedule J: Your Expenses × 101 106Sum 106A/B 106C 106D 106E/F…" at bounding box center [267, 133] width 535 height 266
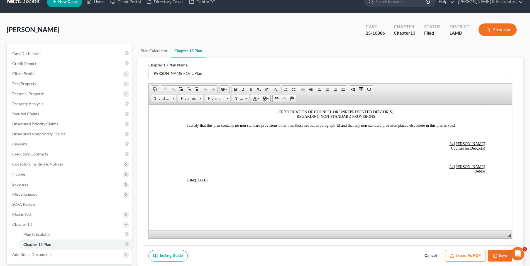
scroll to position [1276, 0]
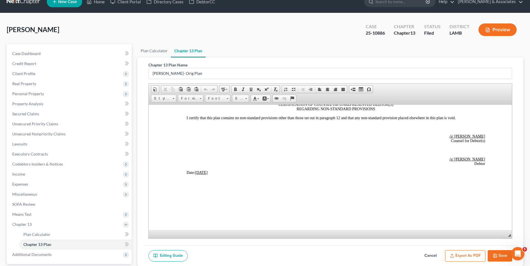
click at [495, 251] on button "Save" at bounding box center [500, 256] width 25 height 12
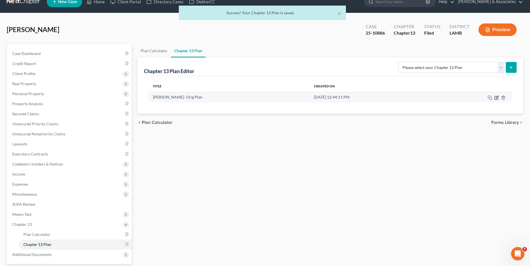
click at [495, 99] on icon "button" at bounding box center [496, 97] width 3 height 3
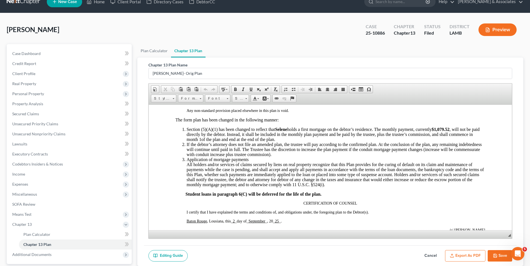
scroll to position [1171, 0]
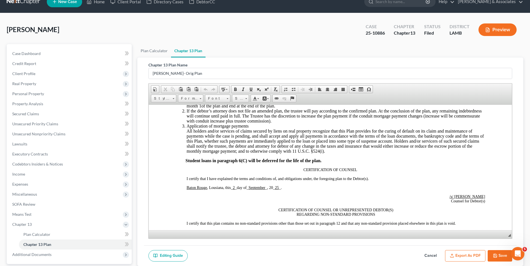
click at [263, 187] on u "September" at bounding box center [256, 187] width 17 height 4
drag, startPoint x: 281, startPoint y: 187, endPoint x: 230, endPoint y: 185, distance: 51.3
click at [226, 186] on p "Baton Rouge , Lousiana, this _ 2 _ day of _Octo ber _ , 20 _ 25 _ ." at bounding box center [335, 187] width 299 height 4
drag, startPoint x: 245, startPoint y: 188, endPoint x: 226, endPoint y: 176, distance: 22.5
click at [225, 186] on p "Baton Rouge , Lousiana, [DATE]" at bounding box center [335, 187] width 299 height 4
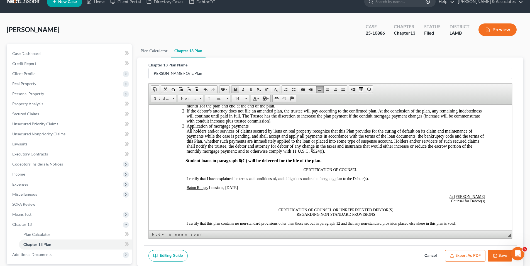
click at [237, 92] on link "Bold" at bounding box center [236, 89] width 8 height 7
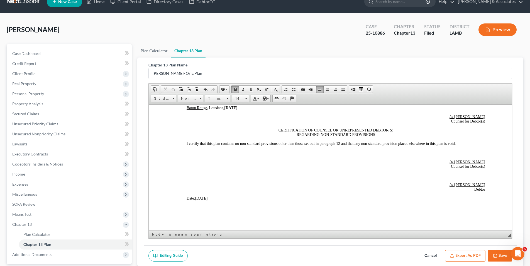
scroll to position [1254, 0]
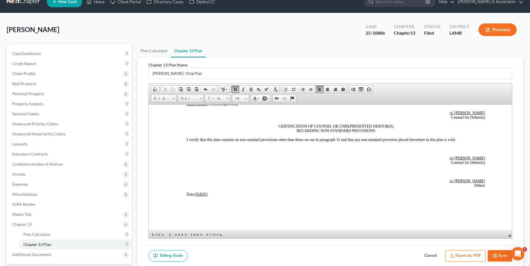
drag, startPoint x: 213, startPoint y: 194, endPoint x: 197, endPoint y: 193, distance: 16.2
click at [197, 193] on p "Date: [DATE]" at bounding box center [335, 194] width 299 height 4
drag, startPoint x: 209, startPoint y: 193, endPoint x: 195, endPoint y: 193, distance: 13.9
click at [195, 193] on span "Date: [DATE]" at bounding box center [196, 194] width 21 height 4
click at [236, 91] on span at bounding box center [235, 89] width 4 height 4
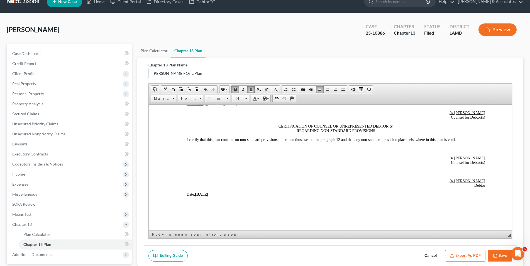
click at [251, 91] on span at bounding box center [251, 89] width 4 height 4
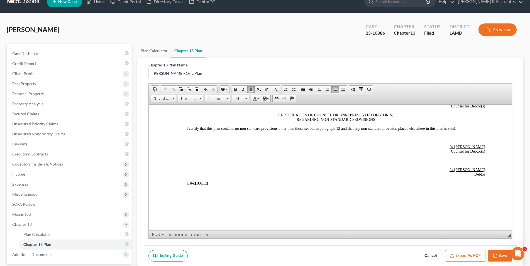
scroll to position [1276, 0]
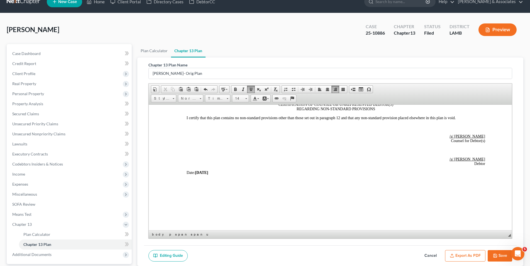
click at [500, 256] on button "Save" at bounding box center [500, 256] width 25 height 12
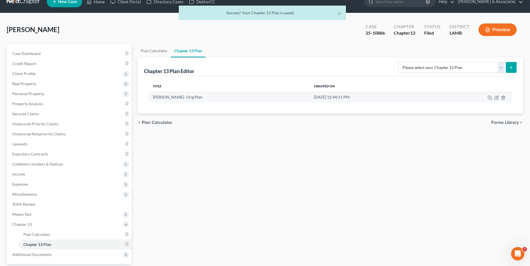
click at [497, 100] on td at bounding box center [473, 97] width 80 height 11
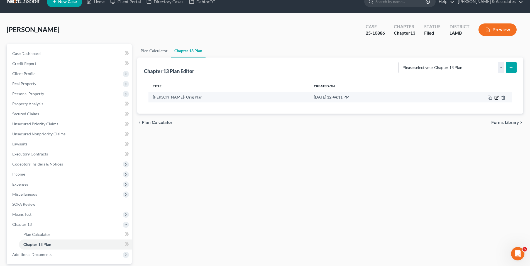
click at [496, 98] on icon "button" at bounding box center [497, 97] width 4 height 4
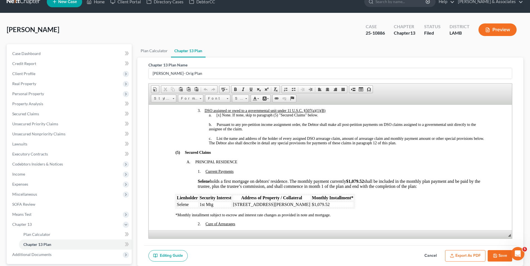
scroll to position [418, 0]
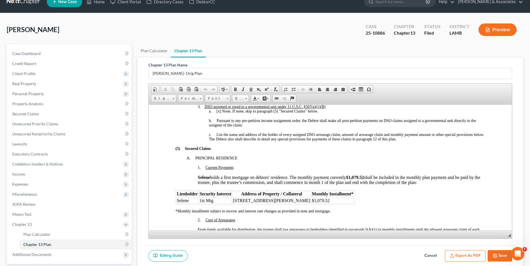
click at [507, 254] on button "Save" at bounding box center [500, 256] width 25 height 12
